Goal: Information Seeking & Learning: Learn about a topic

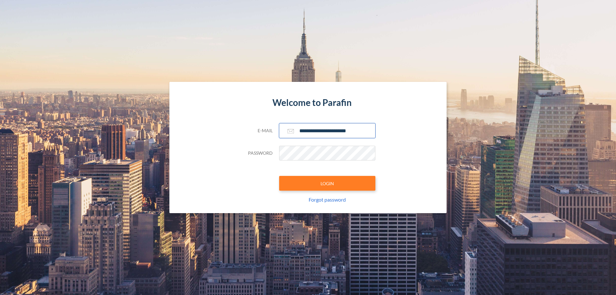
type input "**********"
click at [327, 183] on button "LOGIN" at bounding box center [327, 183] width 96 height 15
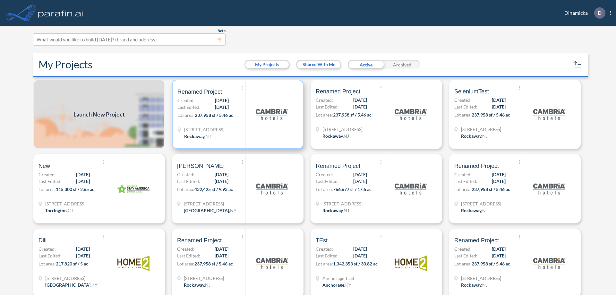
scroll to position [2, 0]
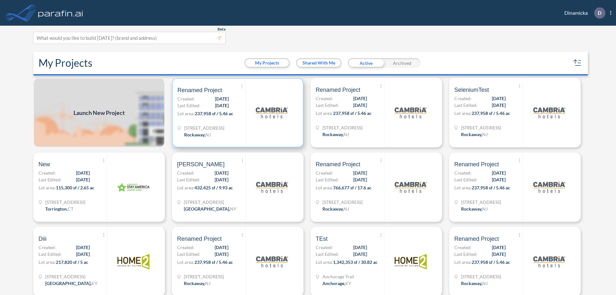
click at [237, 113] on p "Lot area: 237,958 sf / 5.46 ac" at bounding box center [212, 114] width 68 height 9
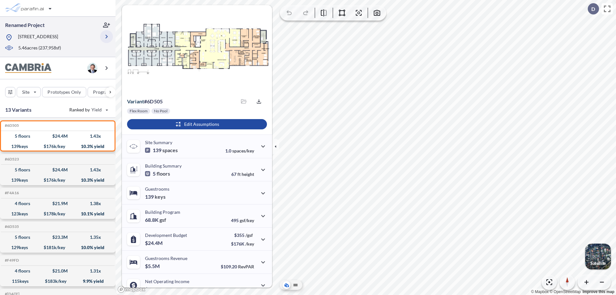
click at [107, 37] on icon "button" at bounding box center [107, 37] width 8 height 8
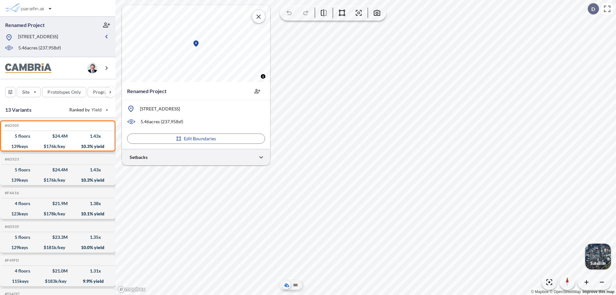
click at [196, 157] on div at bounding box center [196, 157] width 148 height 16
